Goal: Navigation & Orientation: Find specific page/section

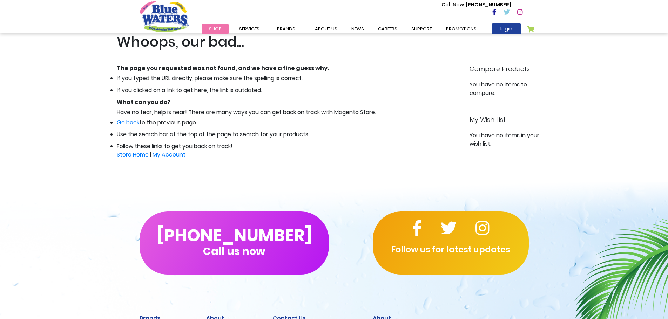
click at [162, 15] on img "store logo" at bounding box center [163, 16] width 49 height 31
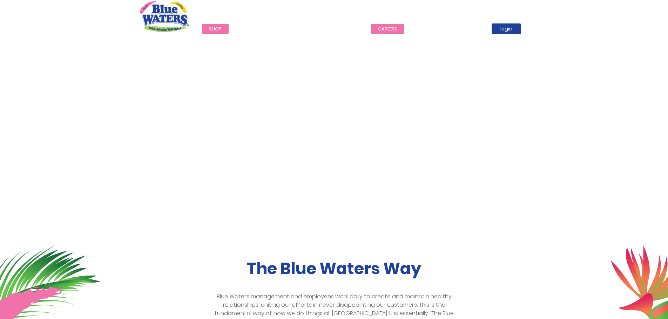
click at [384, 27] on link "careers" at bounding box center [387, 29] width 33 height 10
